Goal: Information Seeking & Learning: Learn about a topic

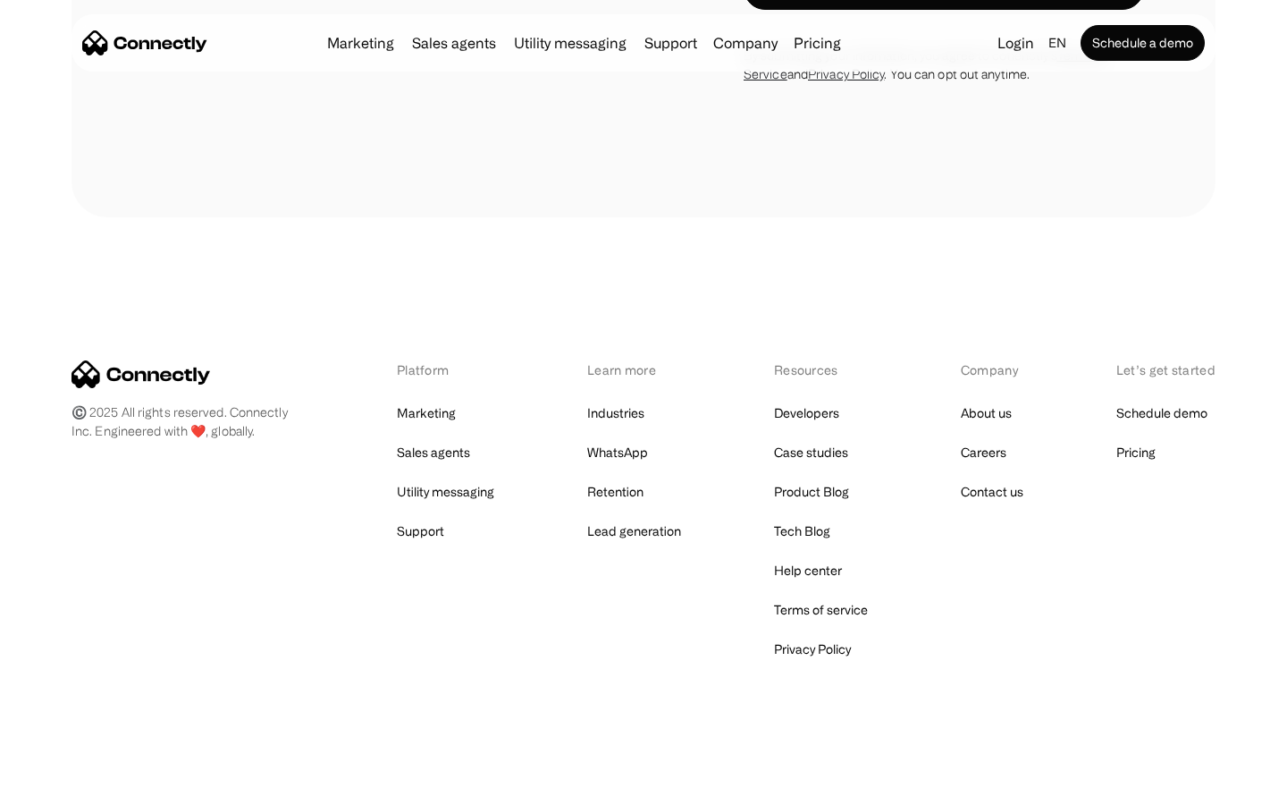
scroll to position [721, 0]
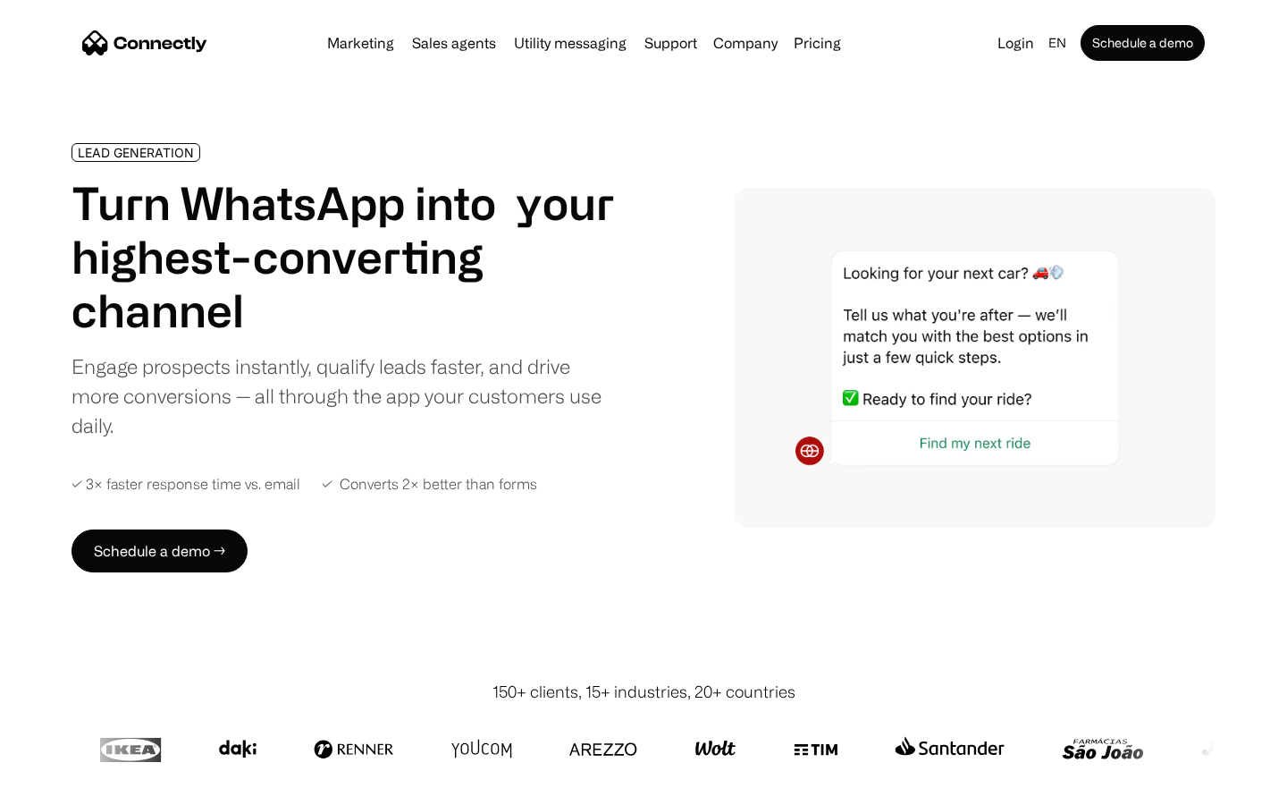
scroll to position [6017, 0]
